Goal: Use online tool/utility

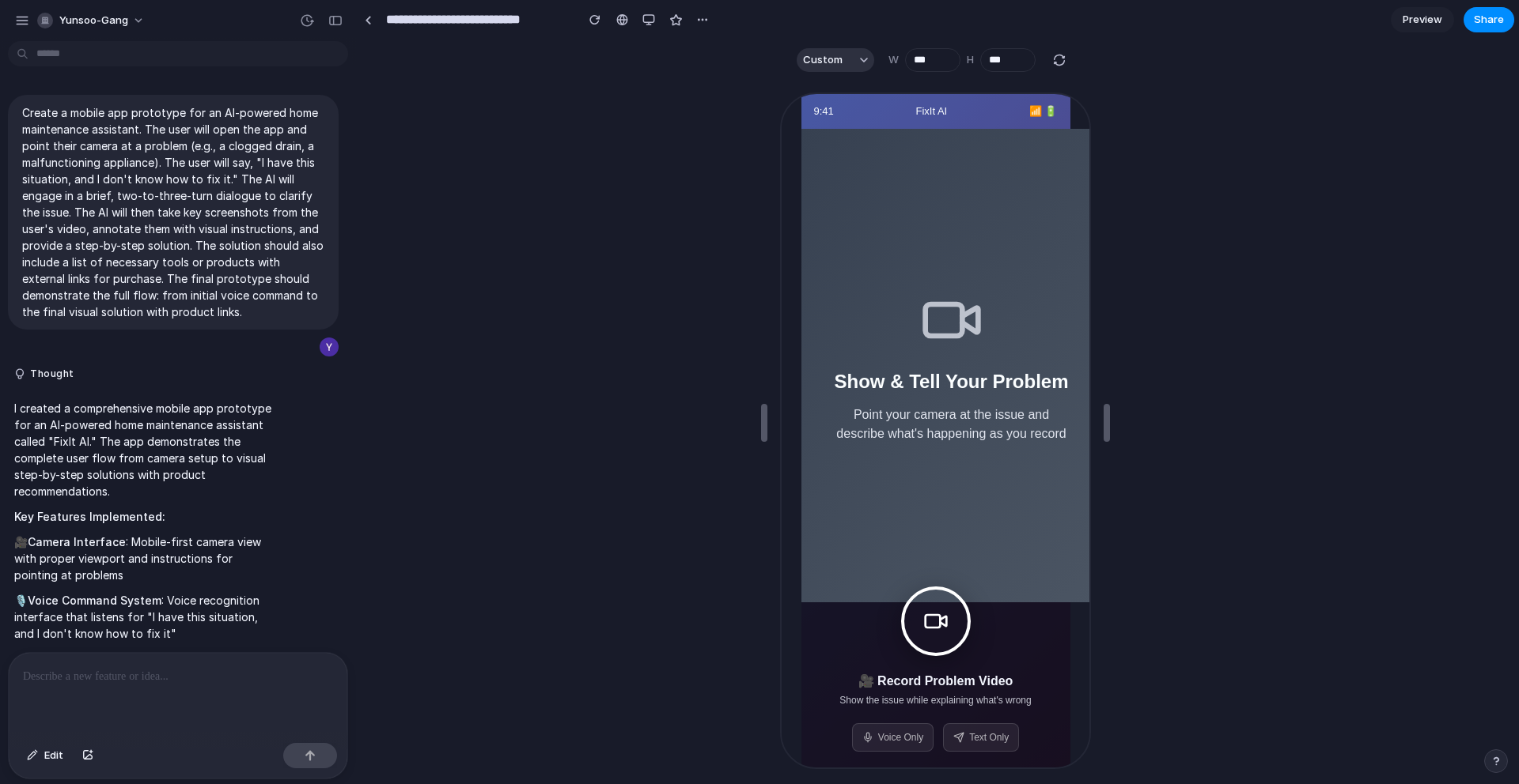
scroll to position [3964, 0]
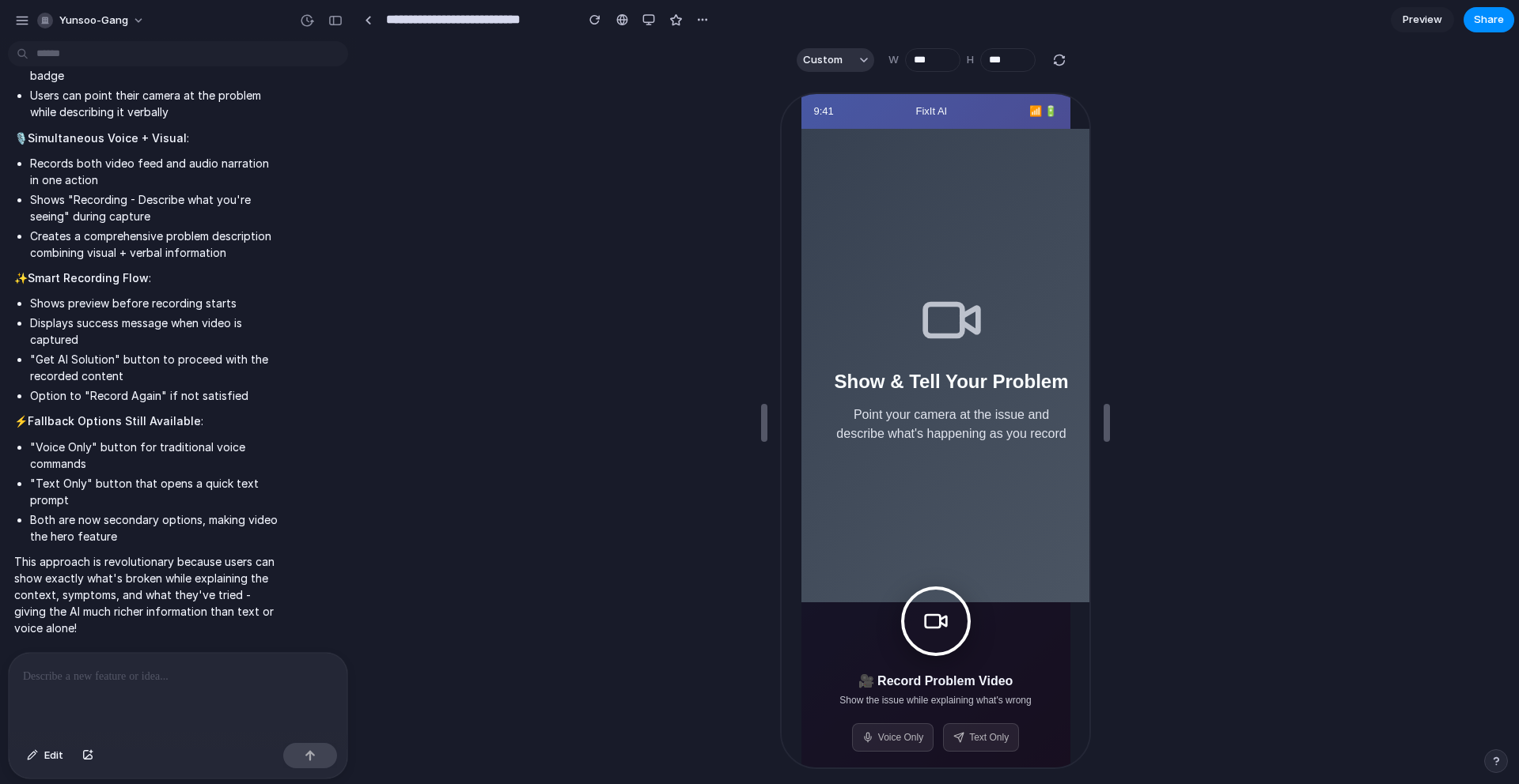
click at [953, 636] on button at bounding box center [933, 620] width 70 height 70
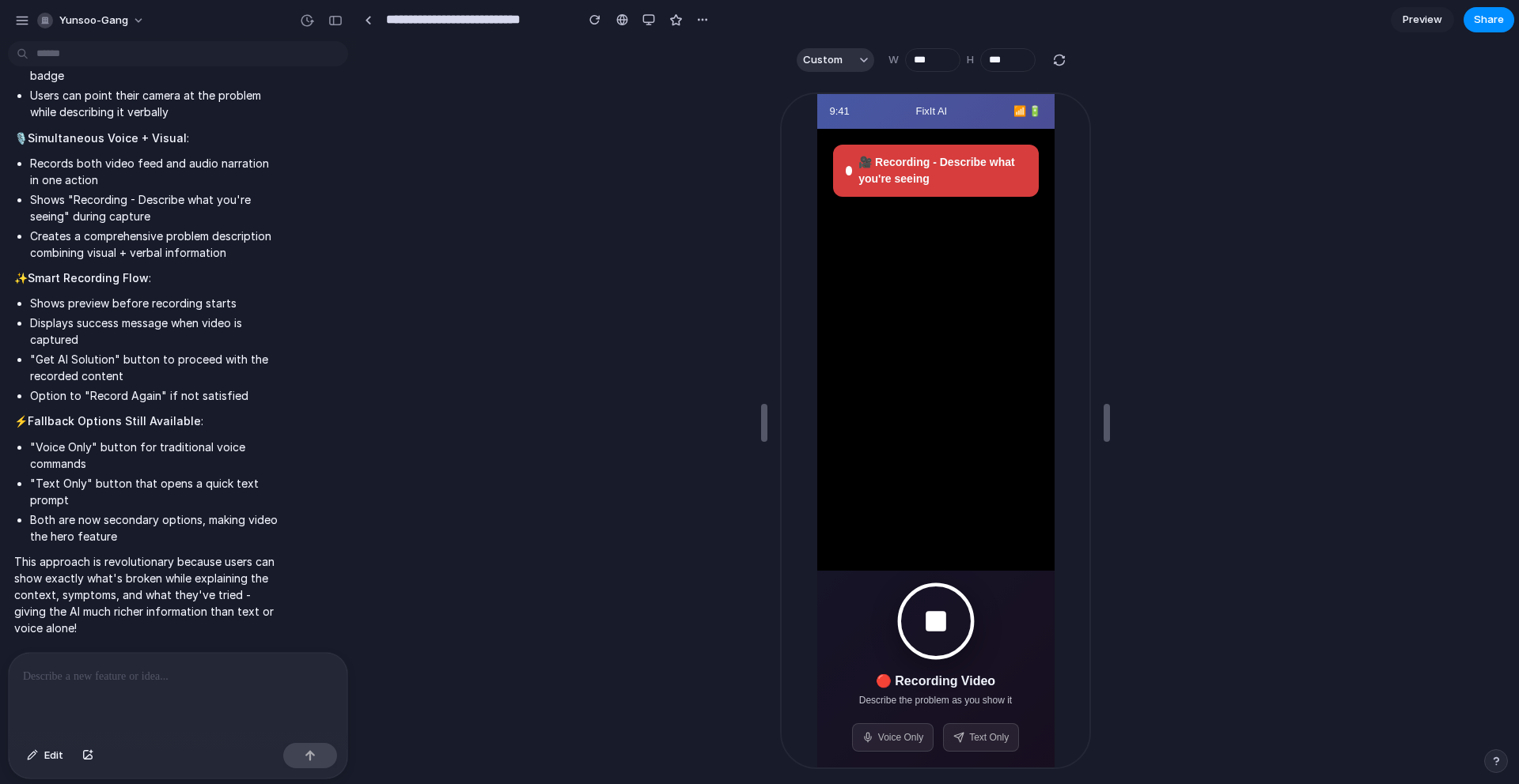
click at [949, 623] on button at bounding box center [933, 620] width 76 height 76
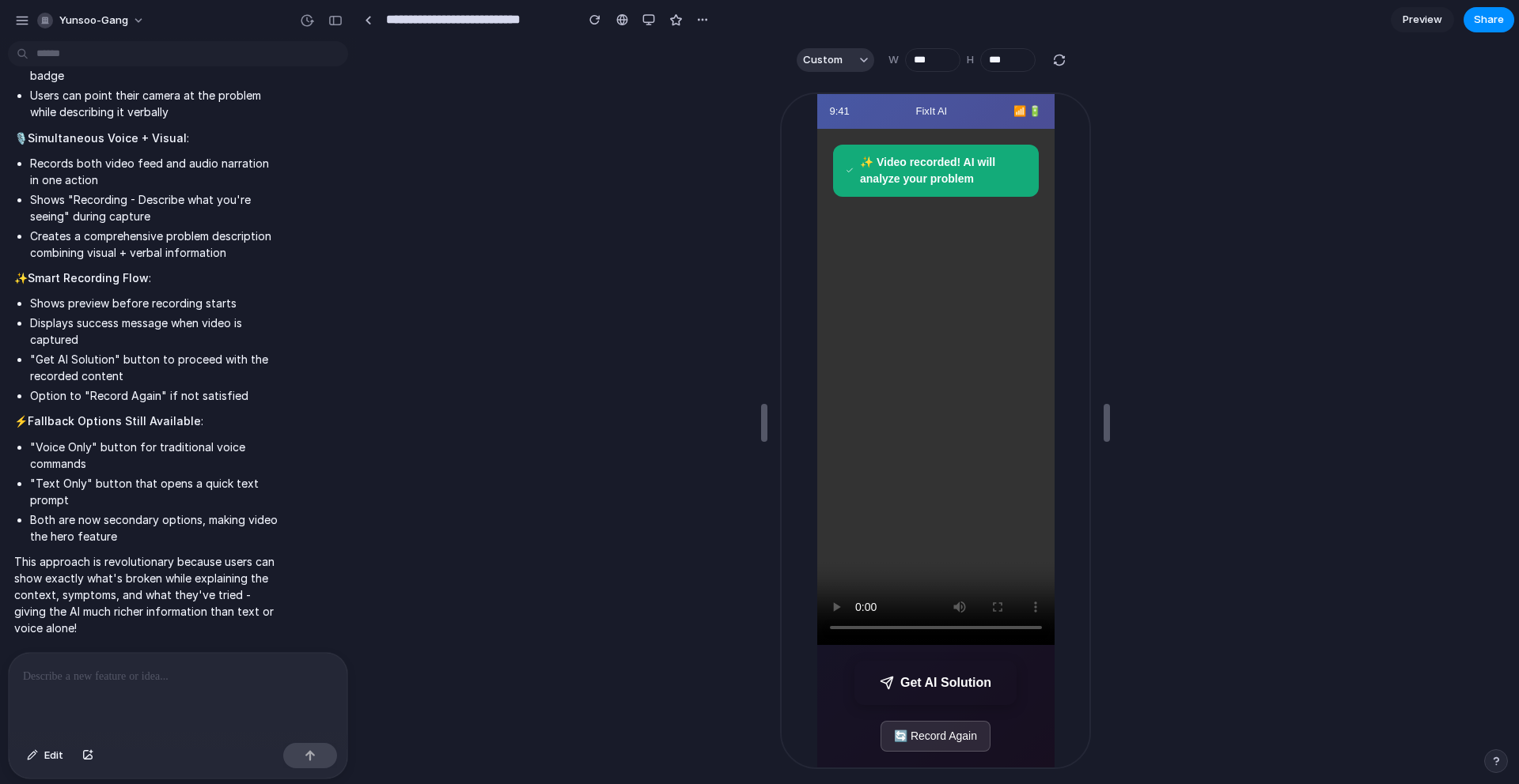
click at [941, 675] on button "Get AI Solution" at bounding box center [932, 681] width 162 height 44
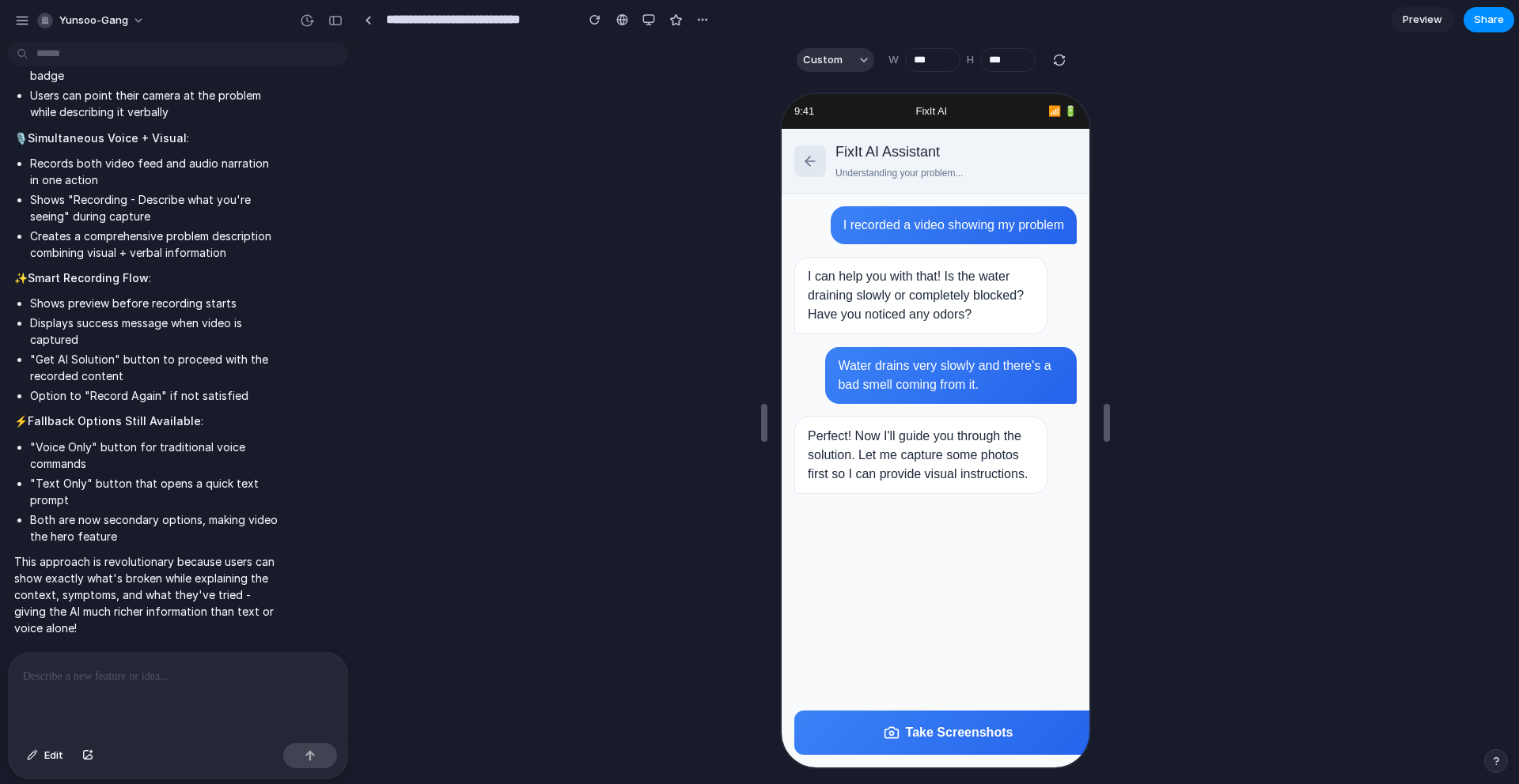
click at [846, 444] on div "Perfect! Now I'll guide you through the solution. Let me capture some photos fi…" at bounding box center [918, 453] width 253 height 77
click at [846, 446] on div "Perfect! Now I'll guide you through the solution. Let me capture some photos fi…" at bounding box center [918, 453] width 253 height 77
click at [932, 762] on div "Take Screenshots" at bounding box center [933, 732] width 307 height 70
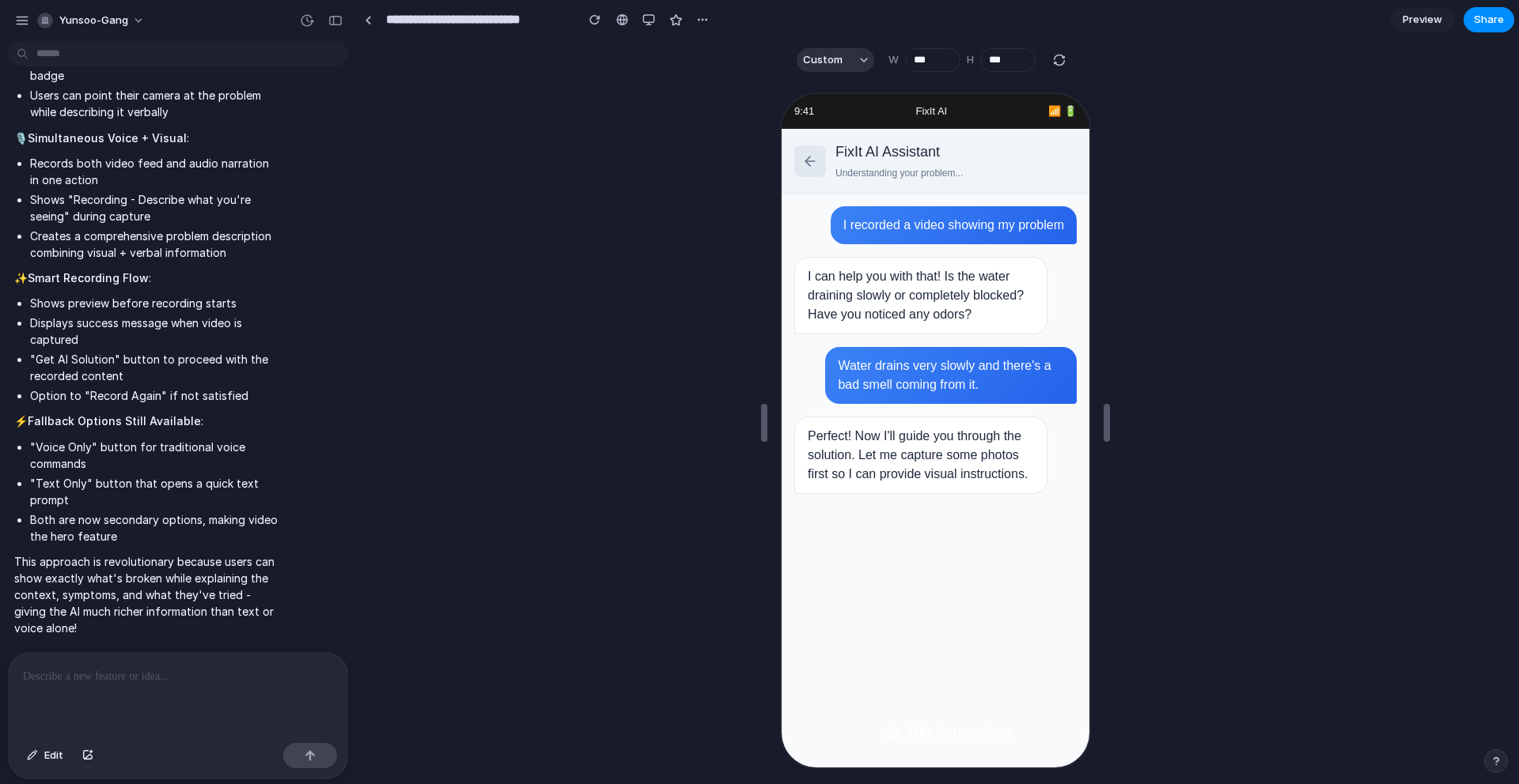
click at [930, 744] on button "Take Screenshots" at bounding box center [946, 731] width 307 height 44
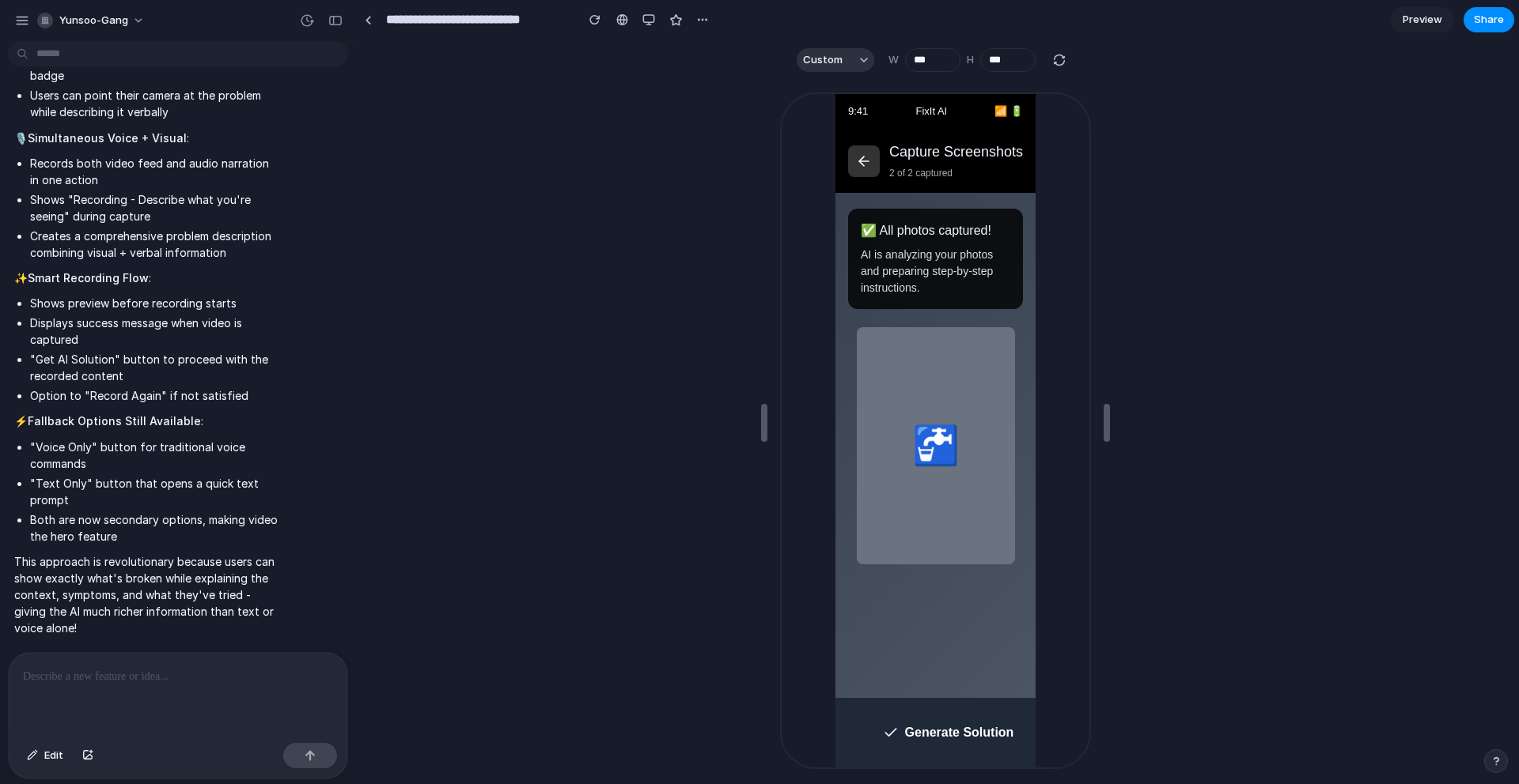
click at [980, 733] on button "Generate Solution" at bounding box center [946, 731] width 200 height 44
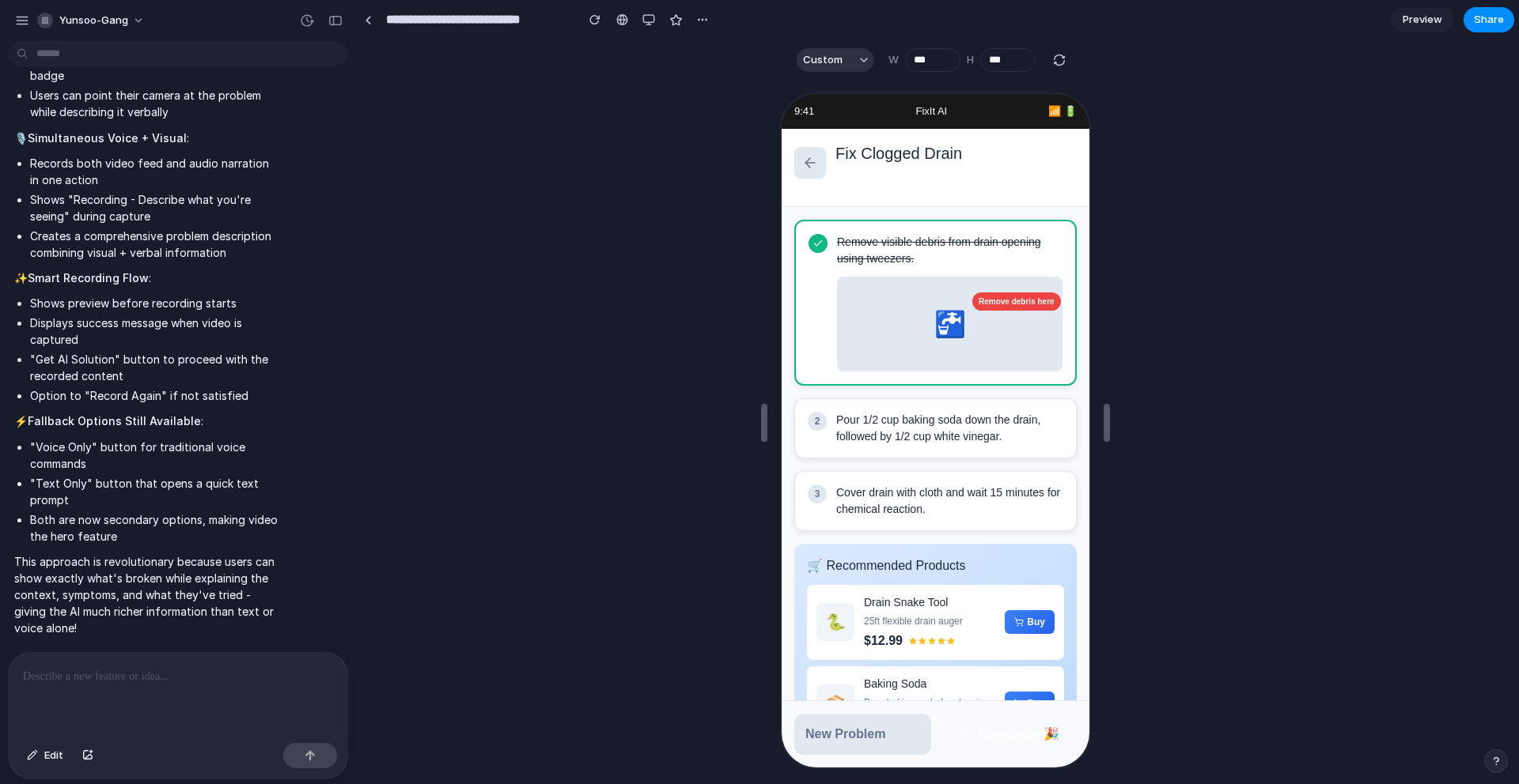
click at [1010, 730] on button "Complete! 🎉" at bounding box center [1006, 733] width 137 height 42
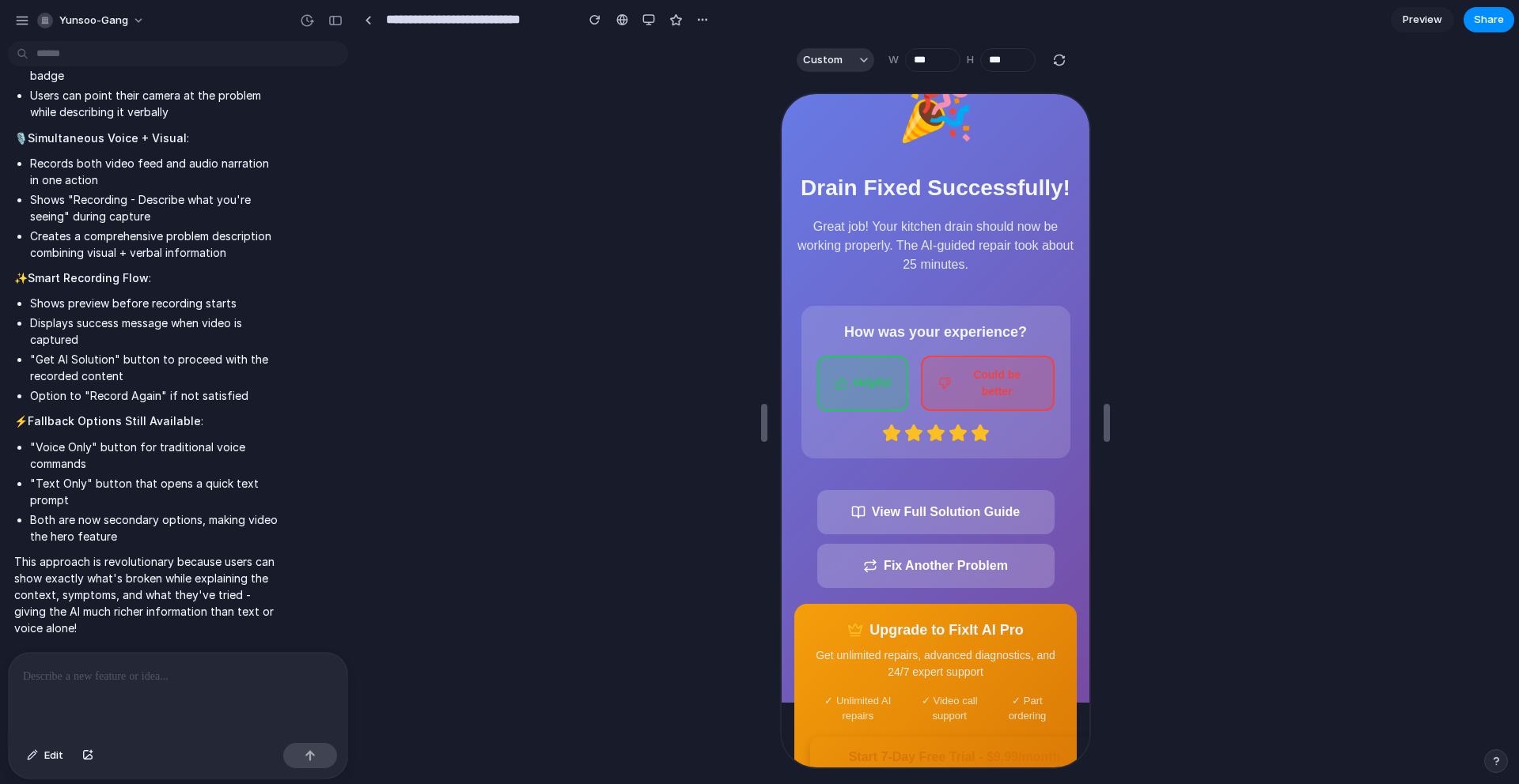
scroll to position [66, 0]
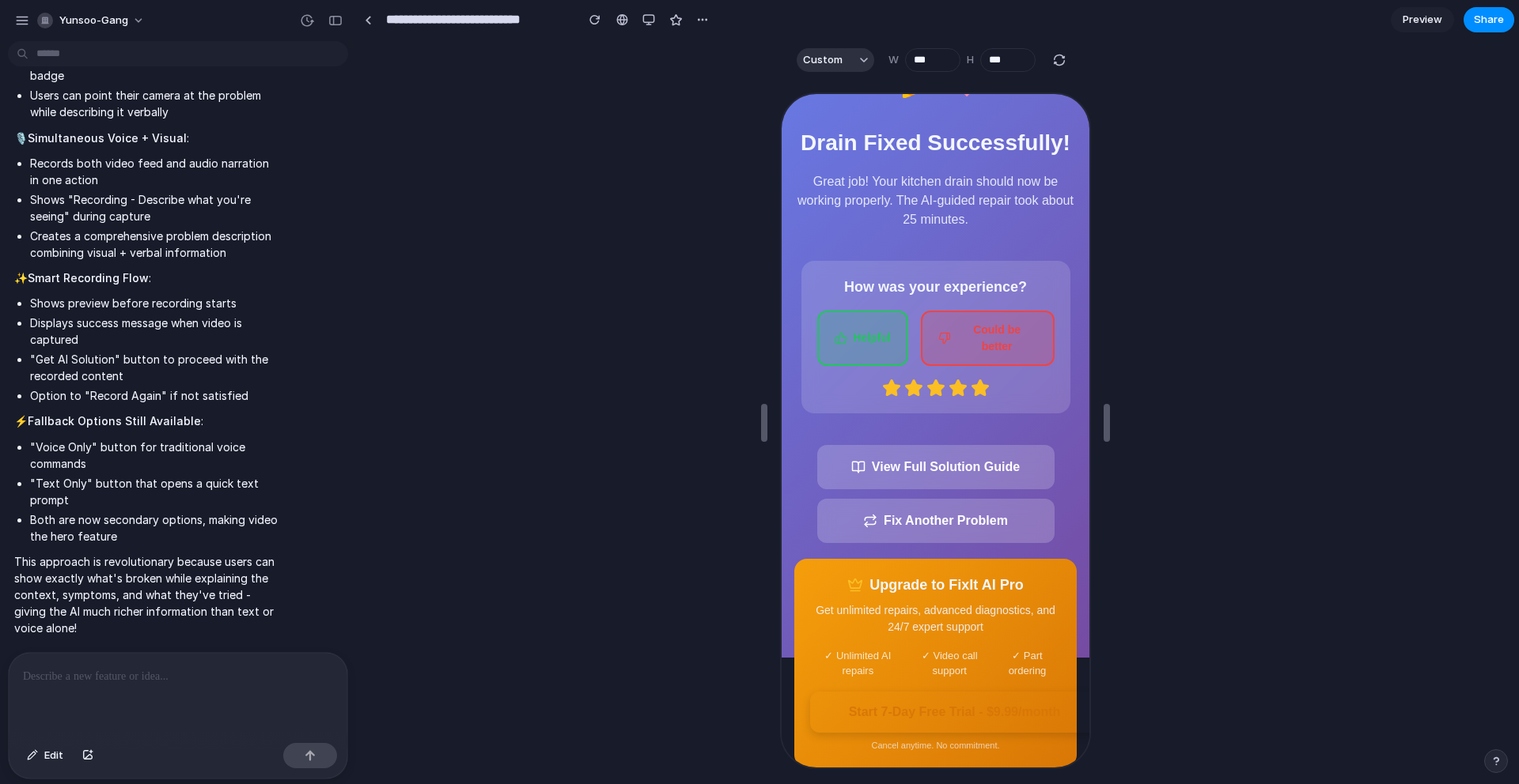
click at [944, 732] on button "Start 7-Day Free Trial - $9.99/month" at bounding box center [951, 711] width 288 height 42
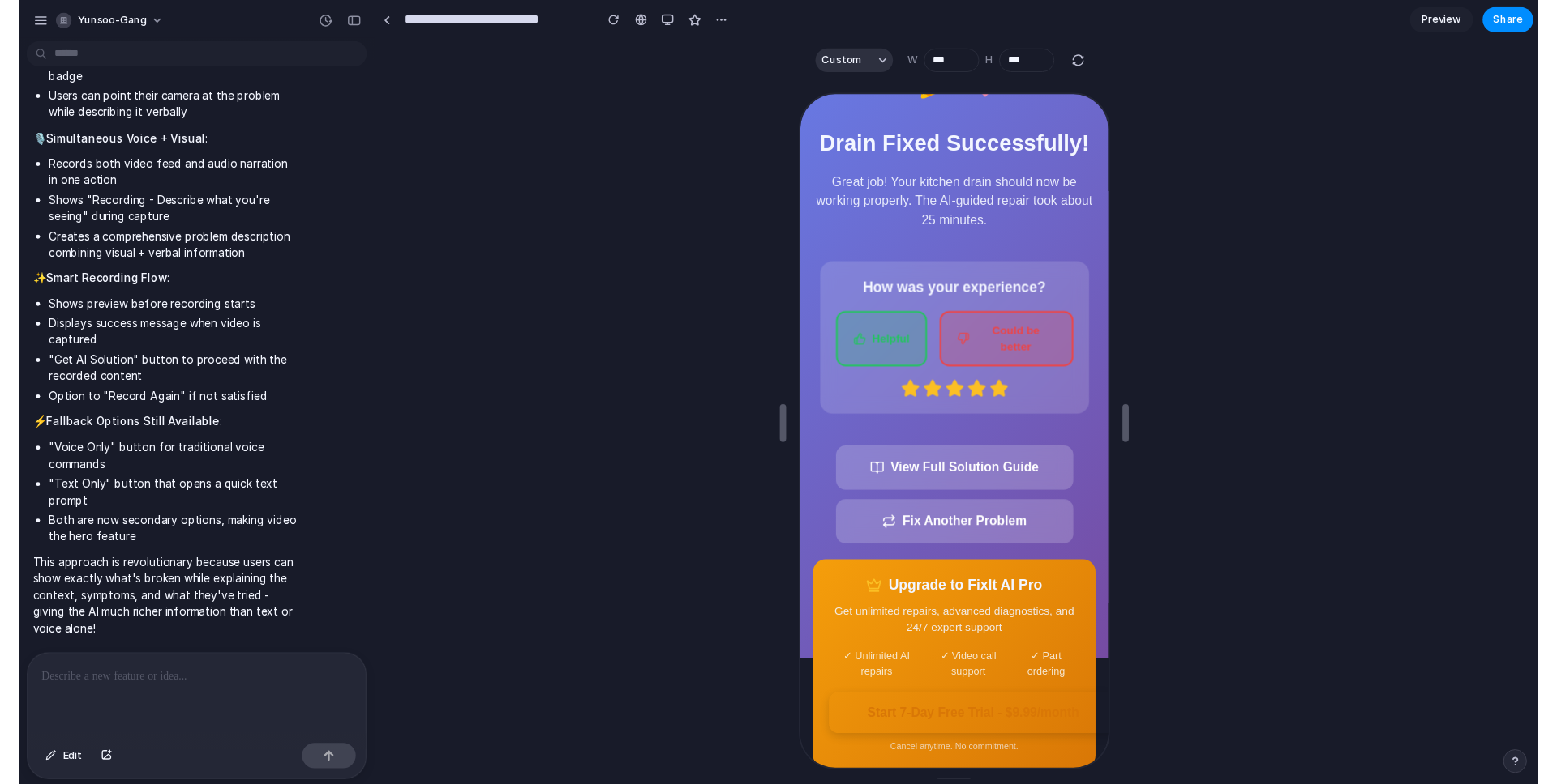
scroll to position [45, 0]
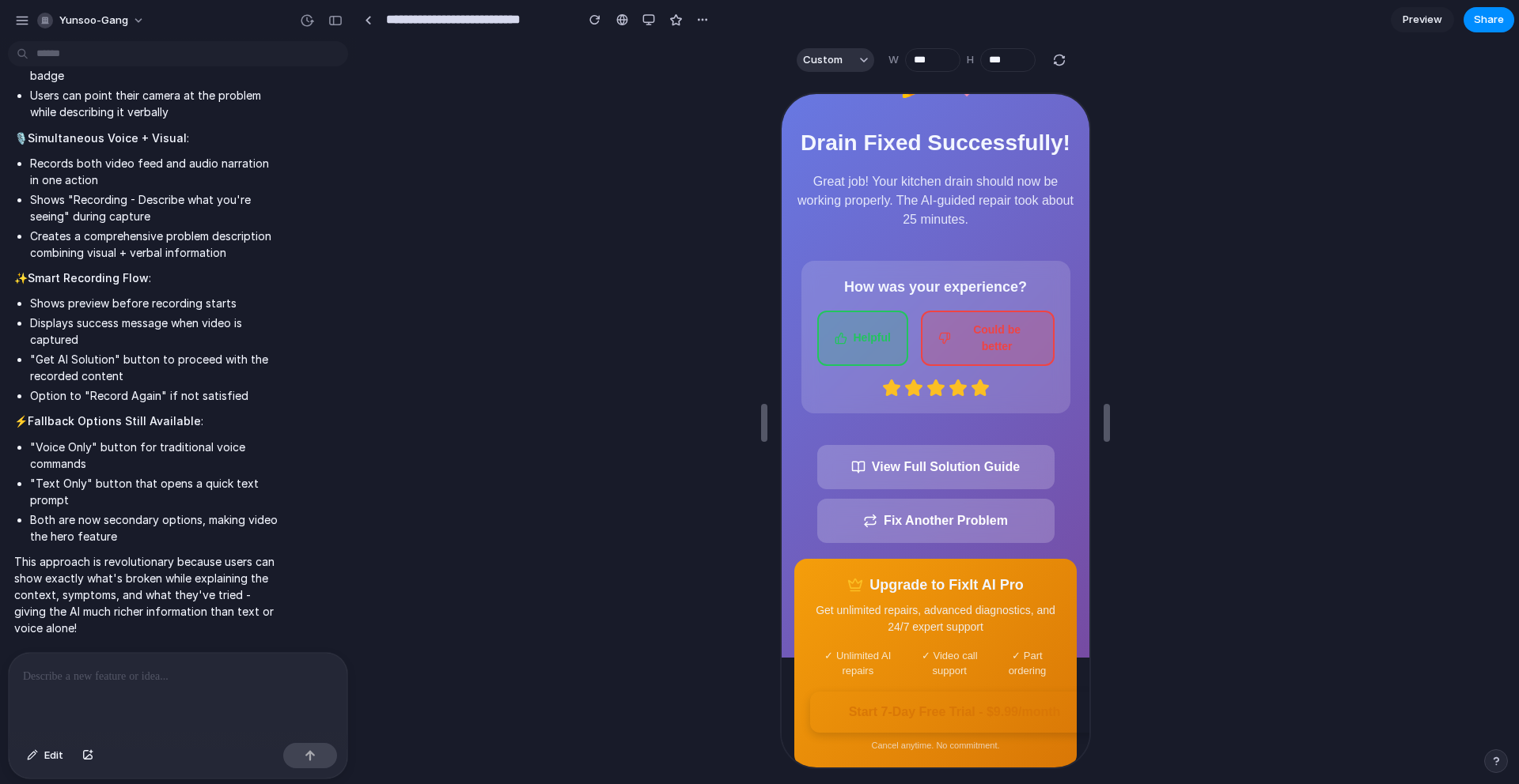
click at [998, 707] on button "Start 7-Day Free Trial - $9.99/month" at bounding box center [951, 711] width 288 height 42
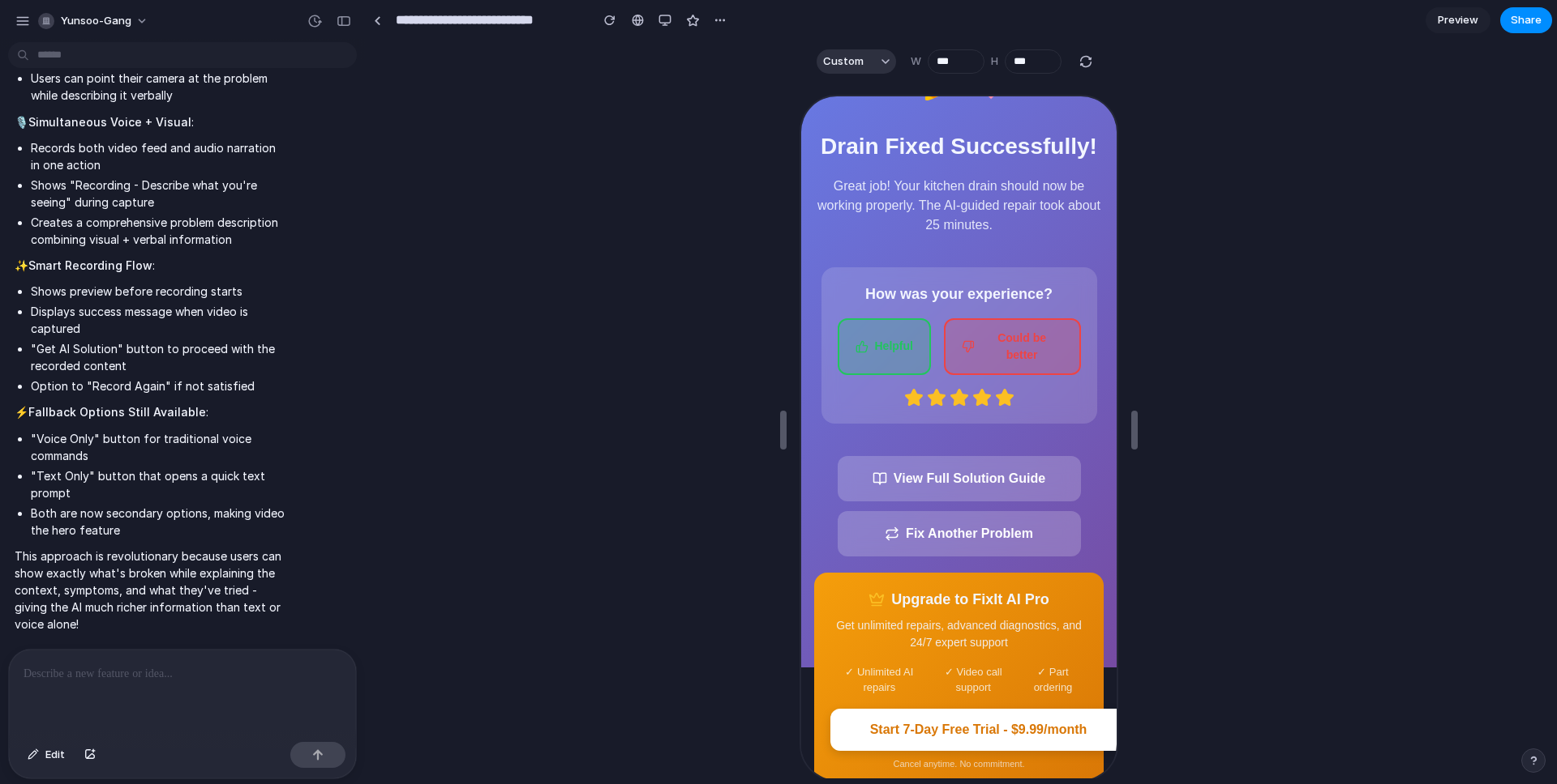
drag, startPoint x: 468, startPoint y: 147, endPoint x: 463, endPoint y: 158, distance: 12.1
click at [468, 149] on div at bounding box center [958, 430] width 1186 height 697
